Goal: Transaction & Acquisition: Book appointment/travel/reservation

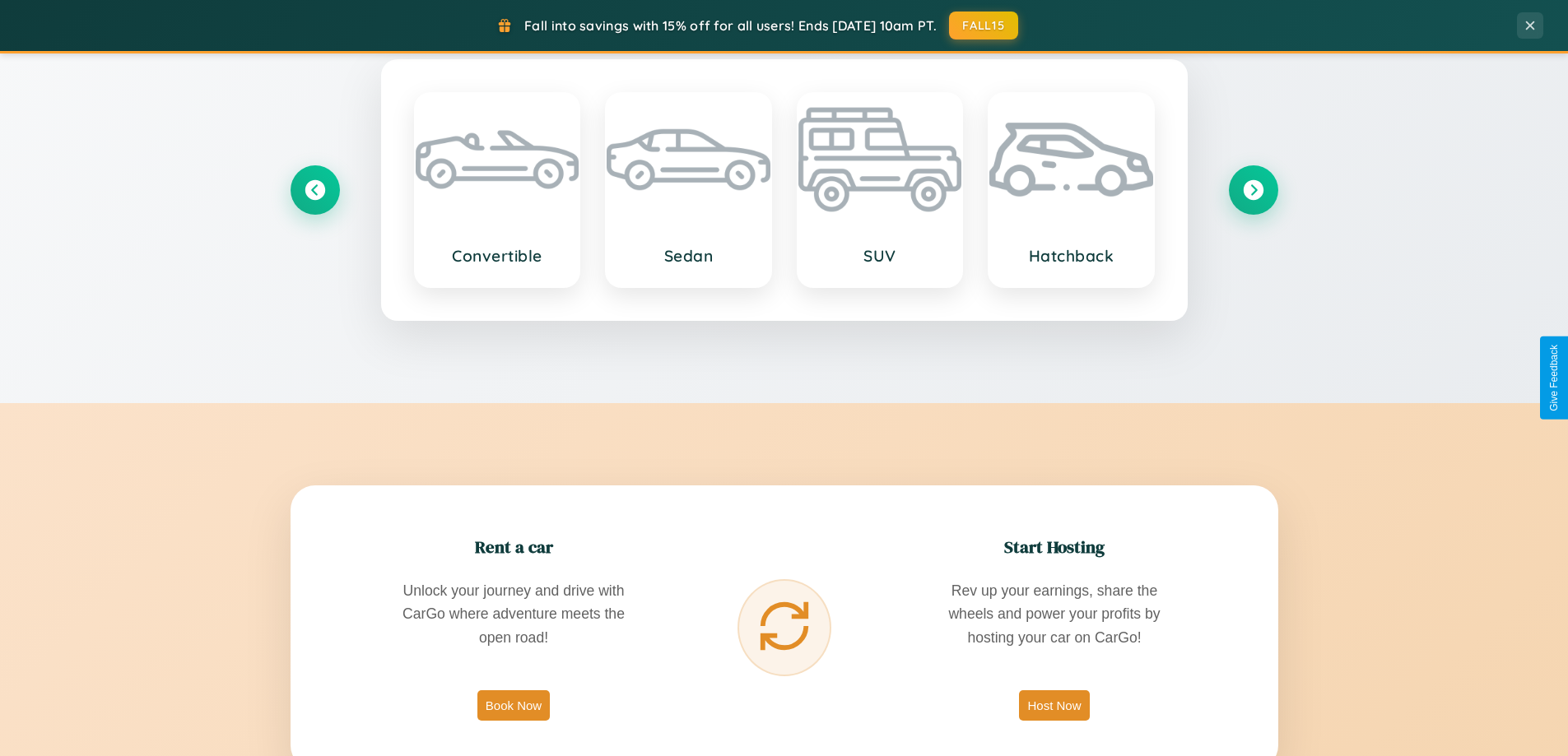
scroll to position [2644, 0]
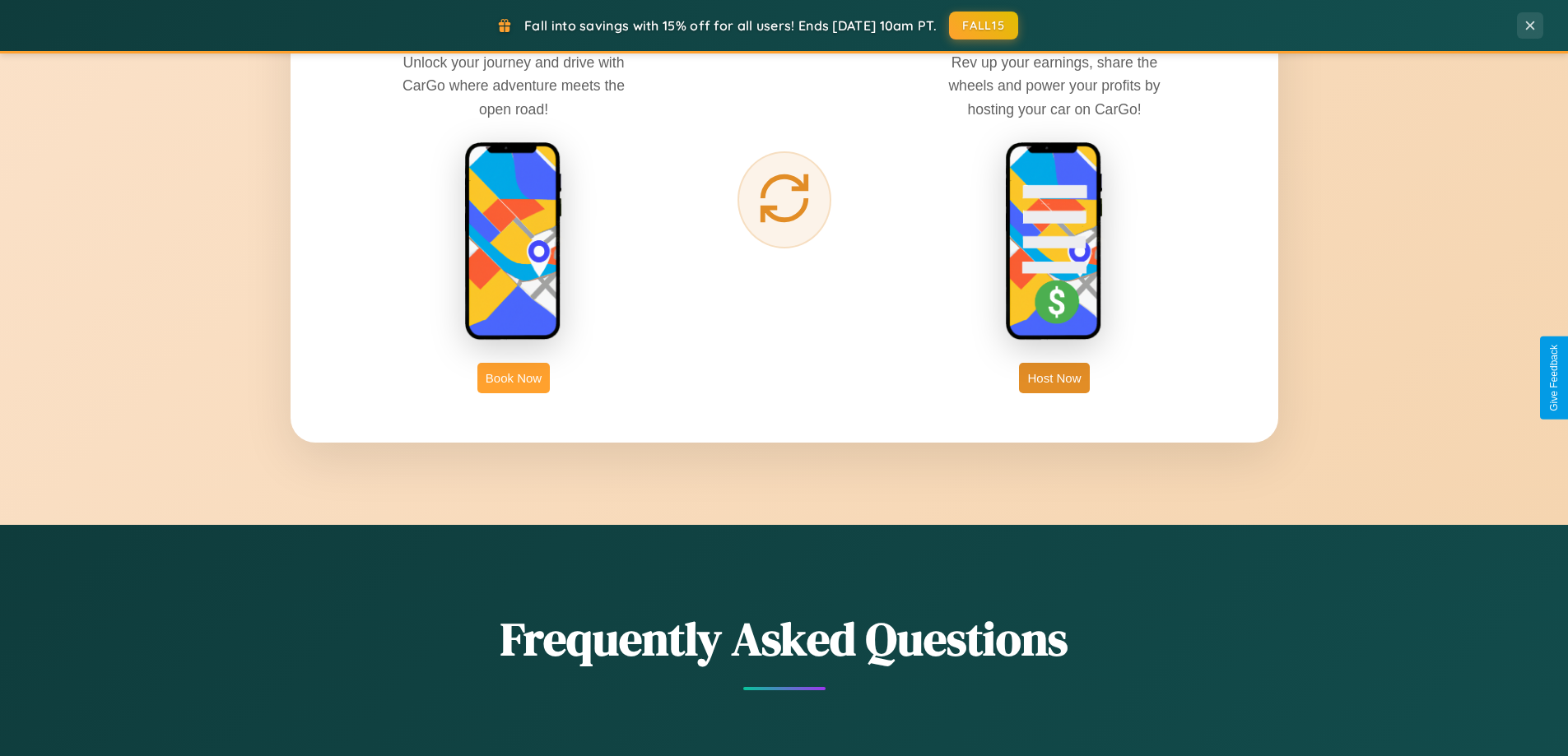
click at [514, 378] on button "Book Now" at bounding box center [514, 378] width 73 height 31
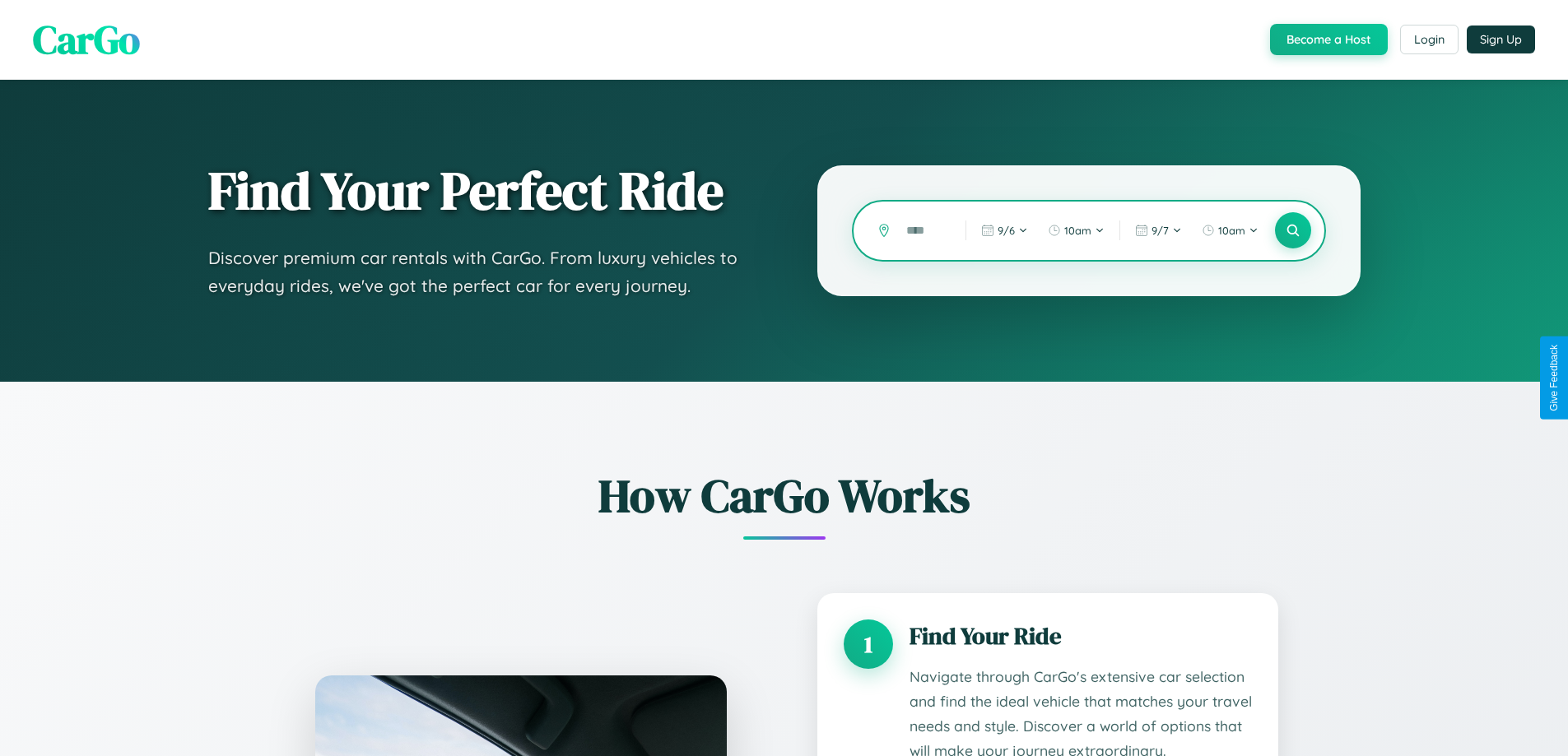
click at [924, 231] on input "text" at bounding box center [923, 230] width 51 height 29
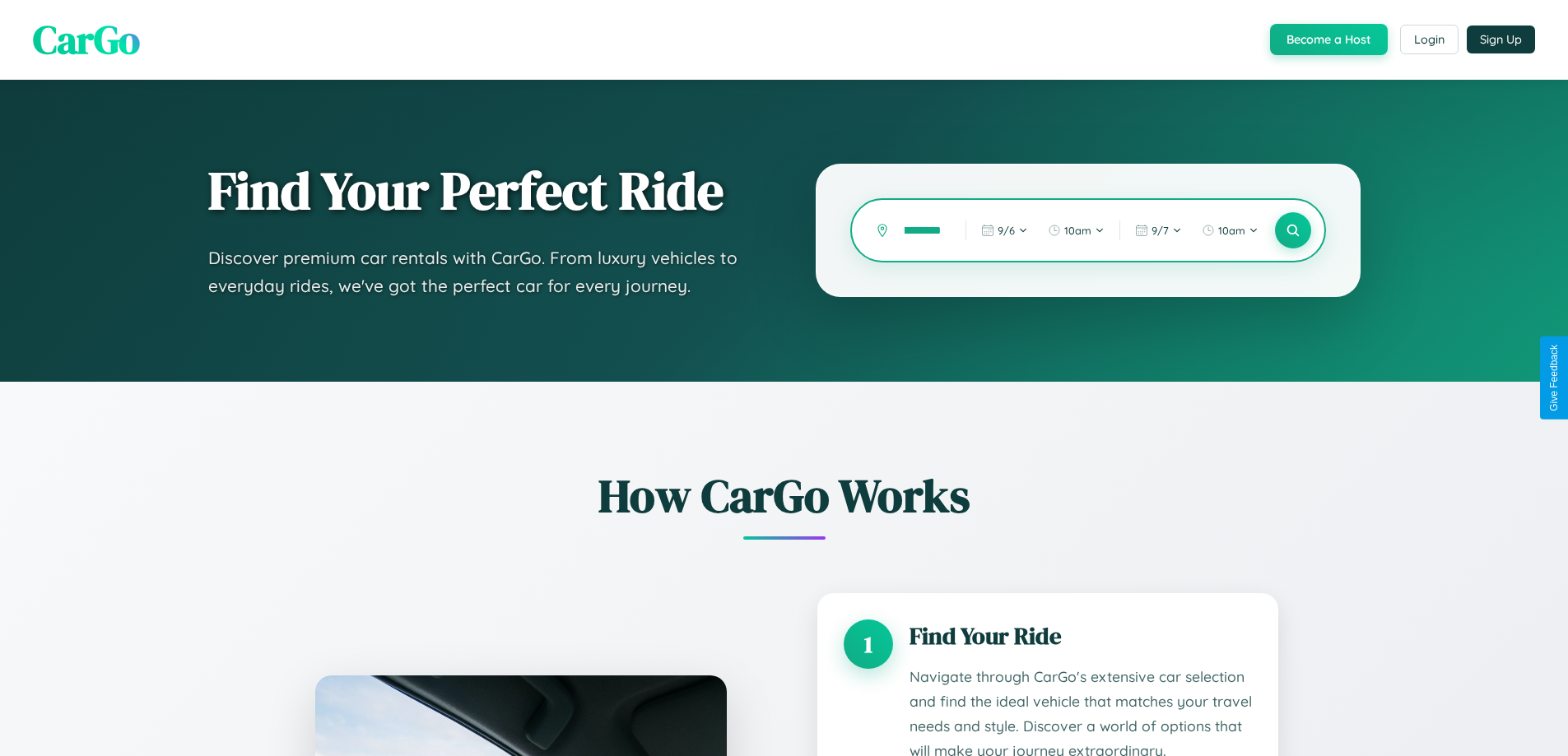
scroll to position [0, 20]
type input "*********"
click at [1292, 231] on icon at bounding box center [1292, 231] width 16 height 16
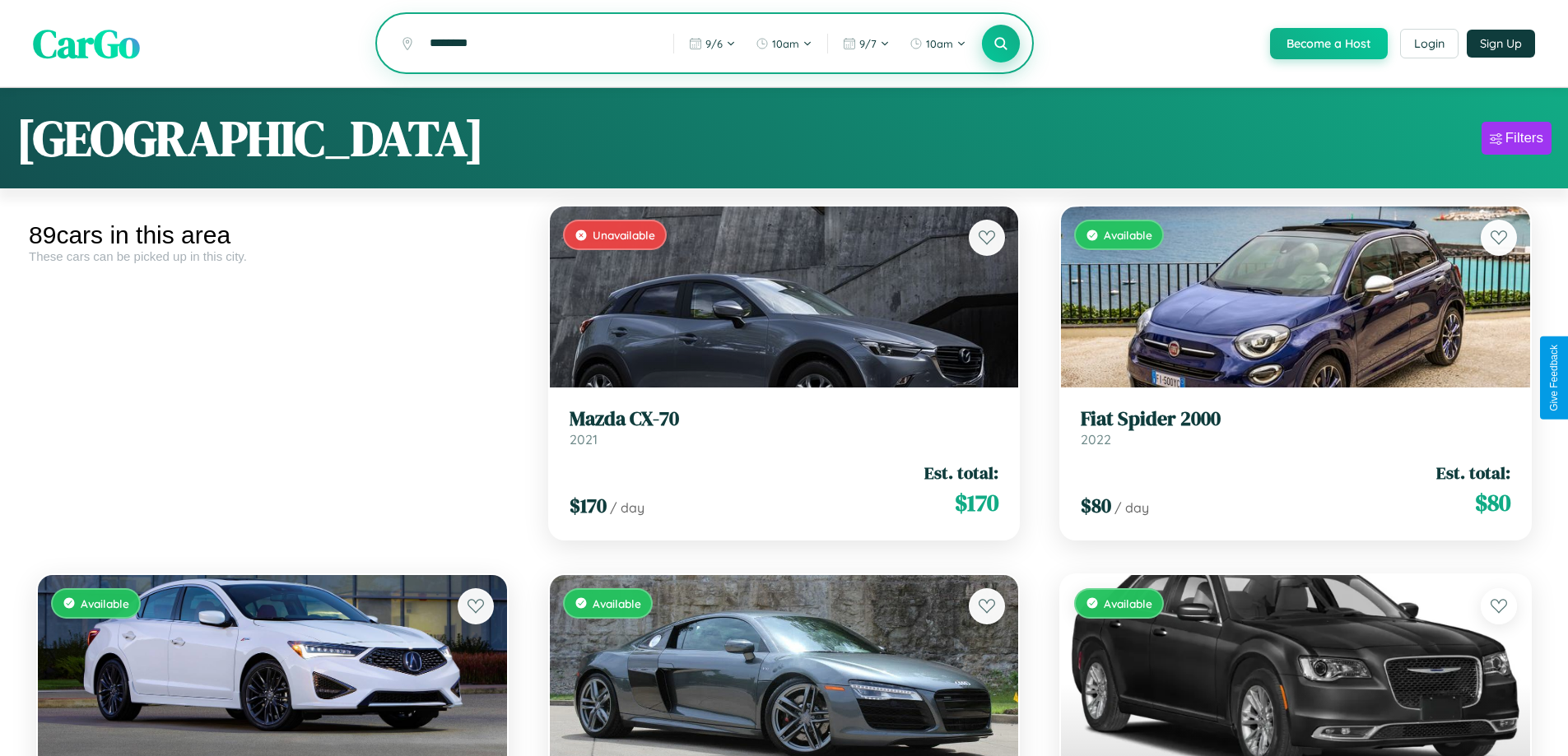
click at [1000, 45] on icon at bounding box center [1001, 43] width 16 height 16
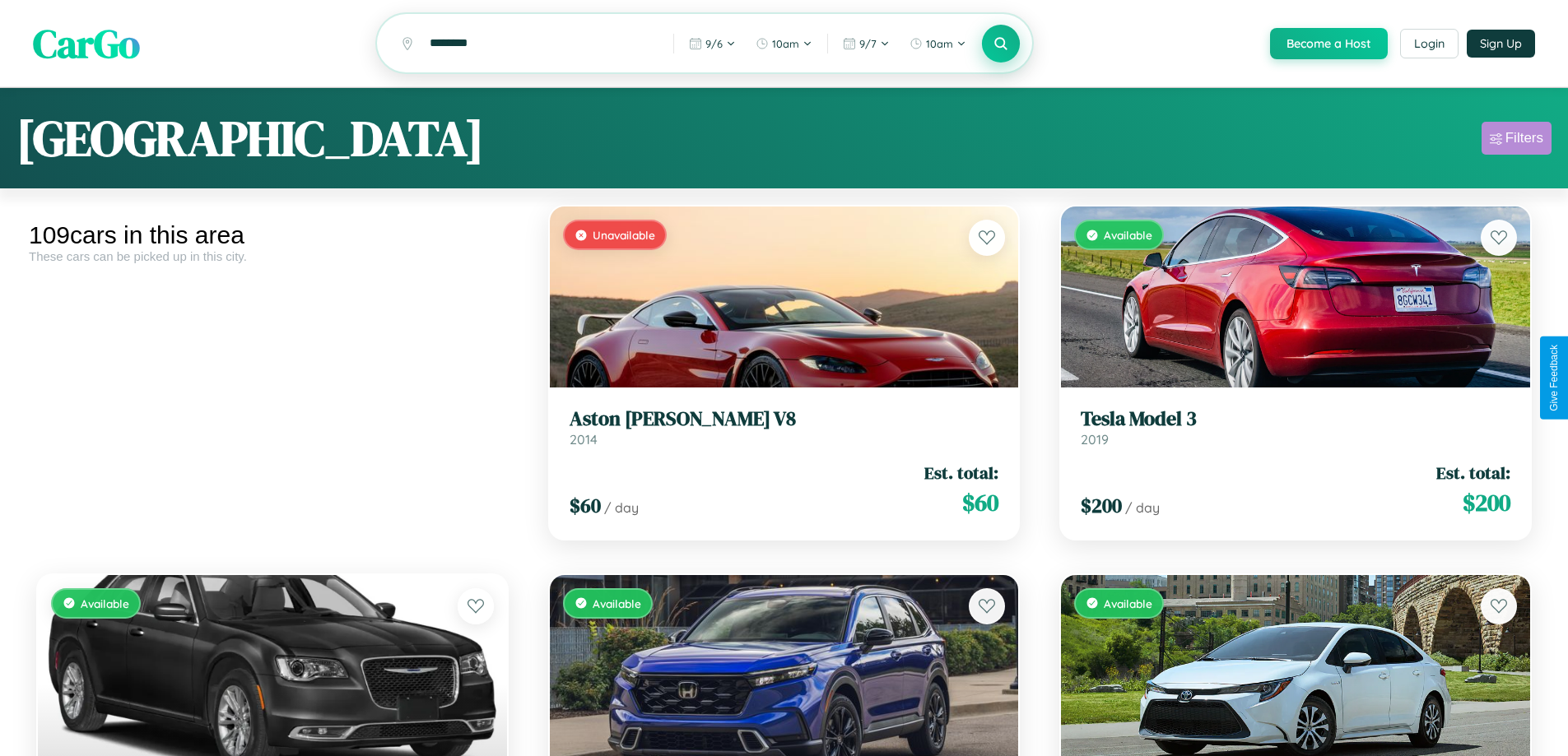
click at [1516, 141] on div "Filters" at bounding box center [1524, 139] width 38 height 17
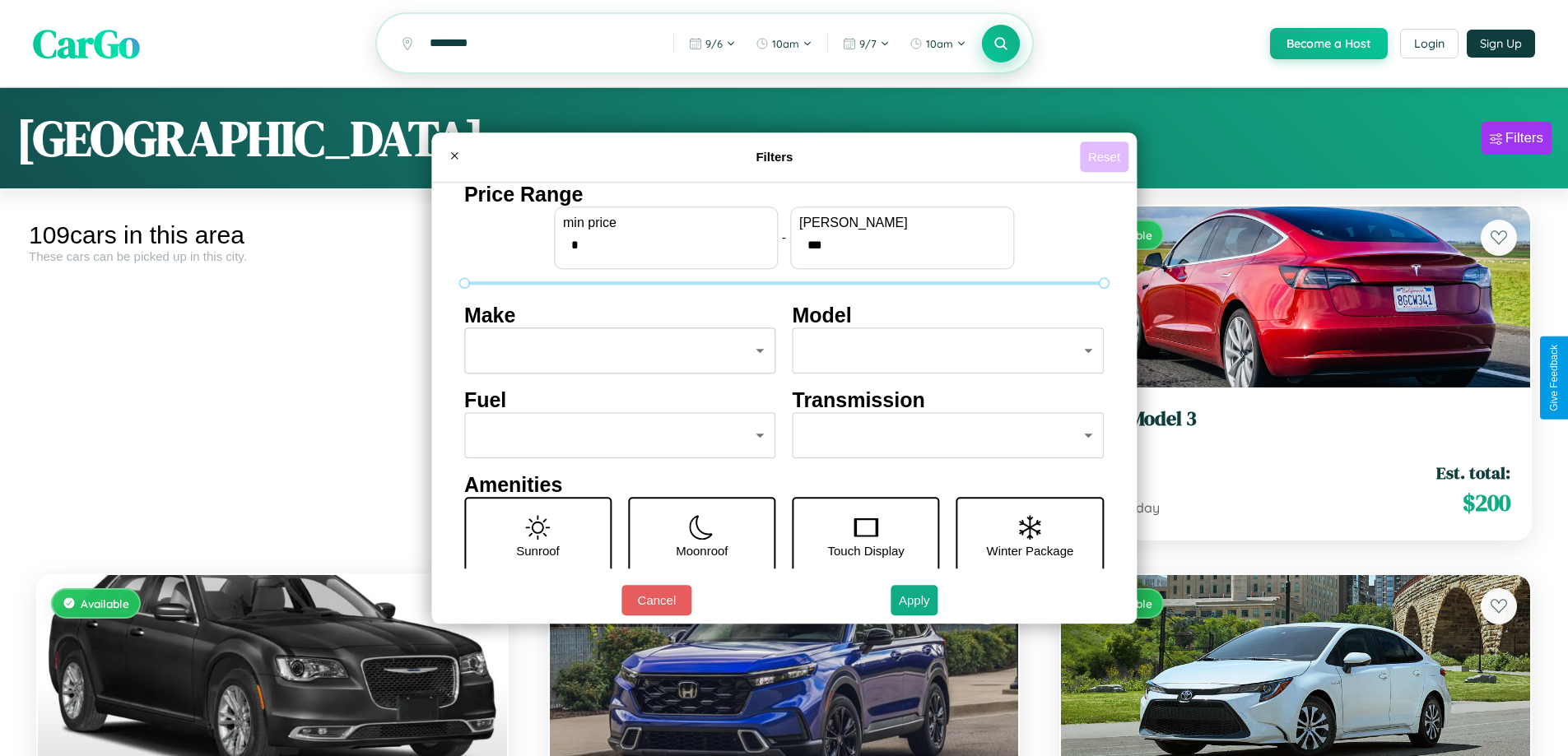
click at [1106, 156] on button "Reset" at bounding box center [1104, 156] width 48 height 31
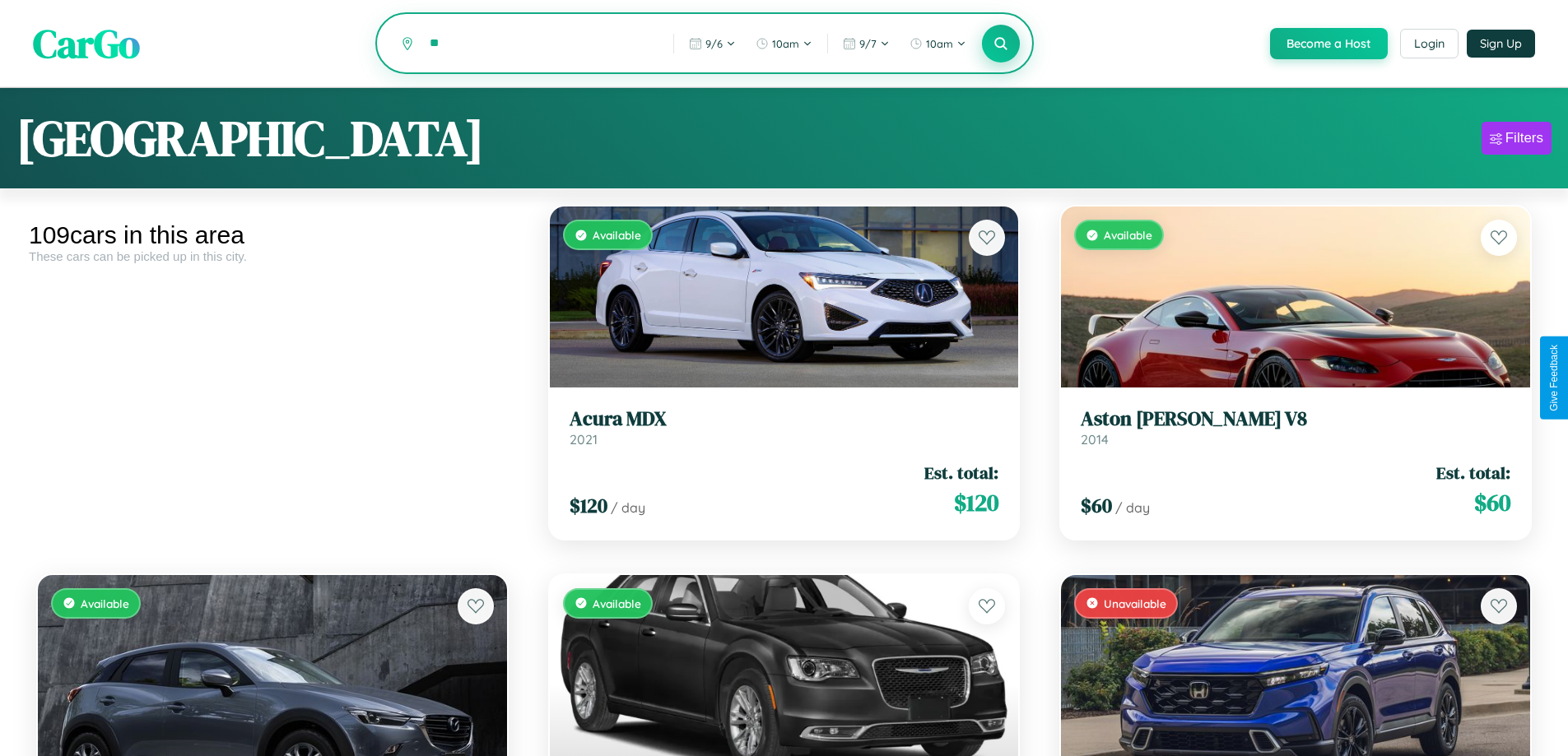
type input "*"
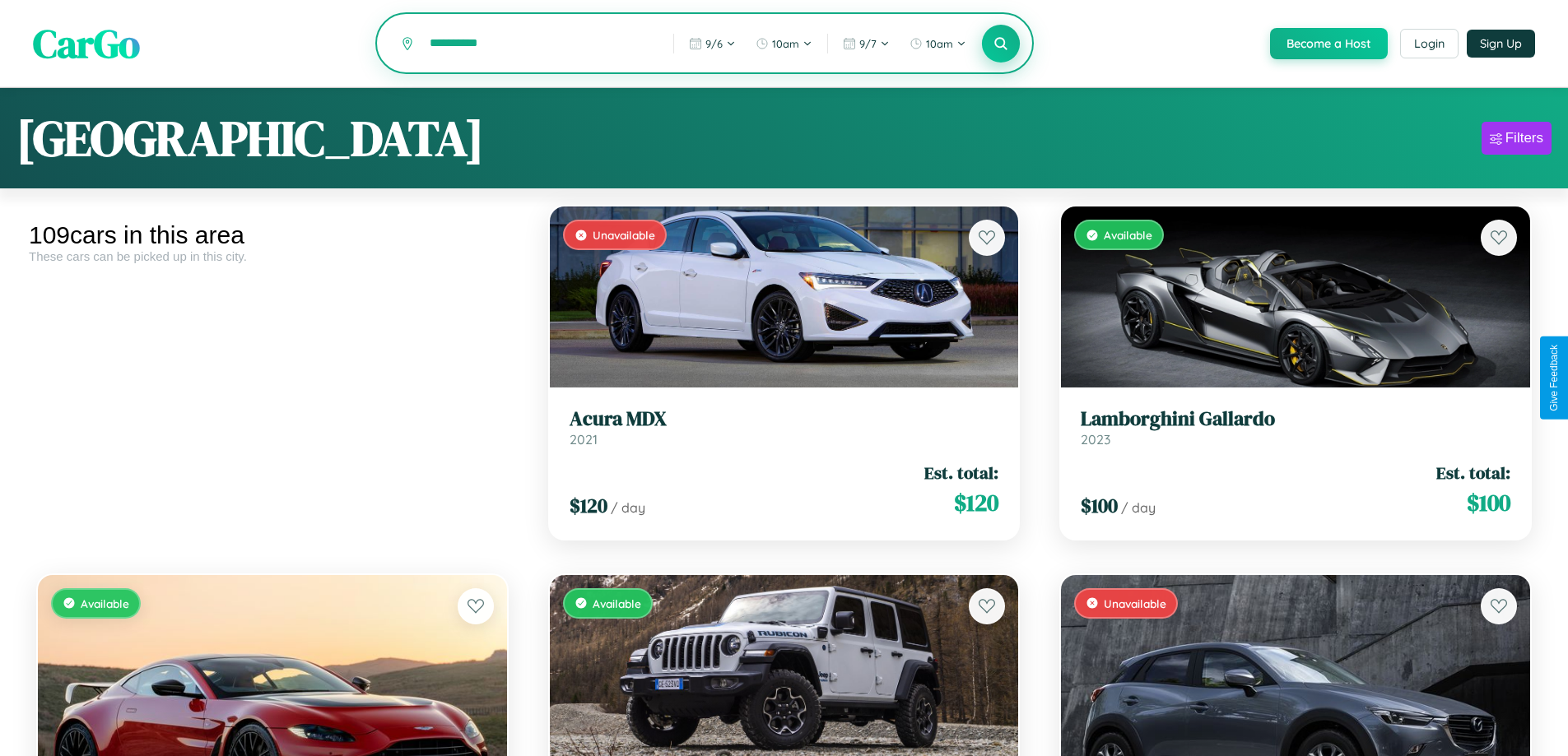
type input "**********"
click at [1000, 45] on icon at bounding box center [1001, 43] width 16 height 16
